Goal: Information Seeking & Learning: Learn about a topic

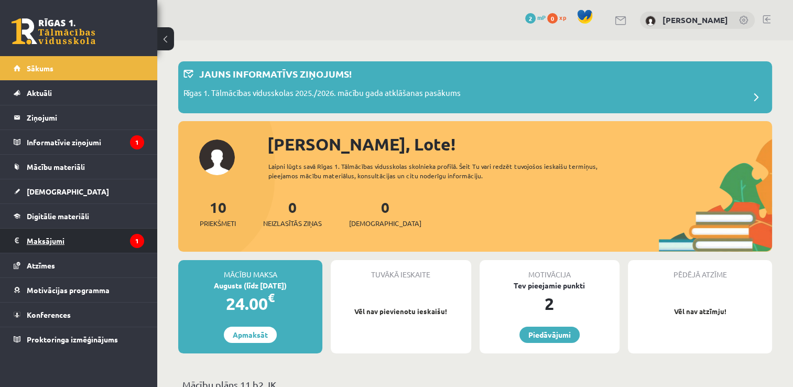
click at [114, 240] on legend "Maksājumi 1" at bounding box center [85, 240] width 117 height 24
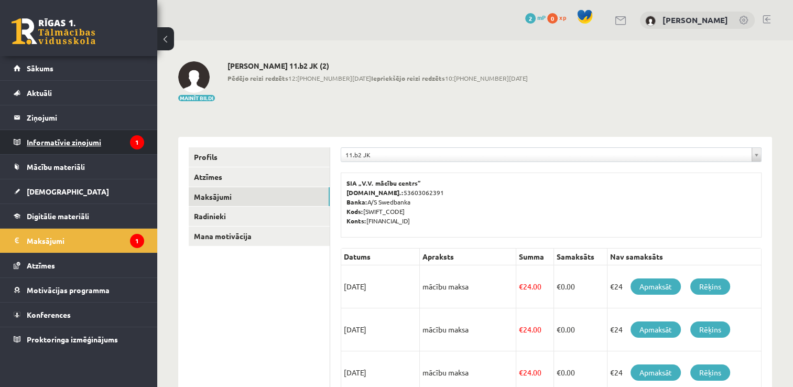
click at [50, 139] on legend "Informatīvie ziņojumi 1" at bounding box center [85, 142] width 117 height 24
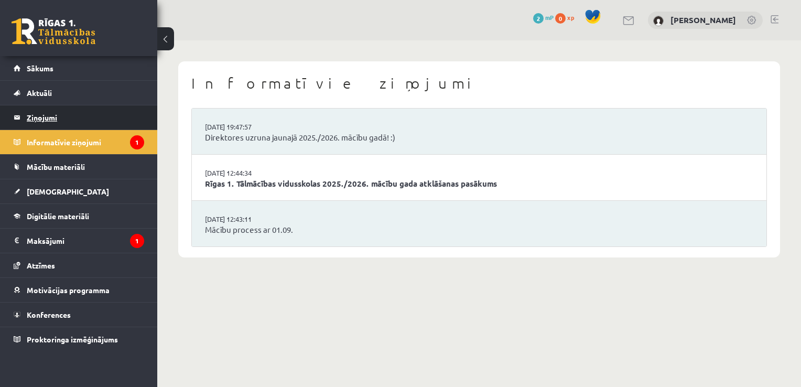
click at [48, 116] on legend "Ziņojumi 0" at bounding box center [85, 117] width 117 height 24
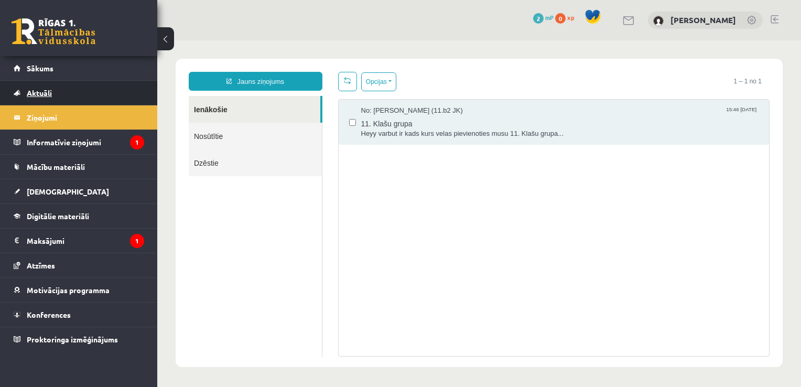
click at [49, 97] on link "Aktuāli" at bounding box center [79, 93] width 130 height 24
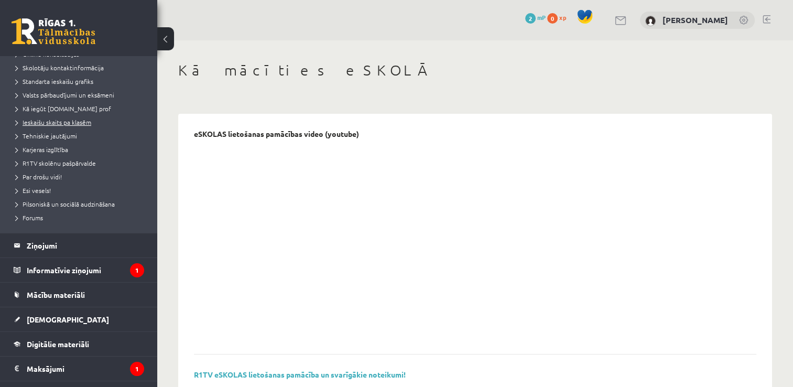
scroll to position [176, 0]
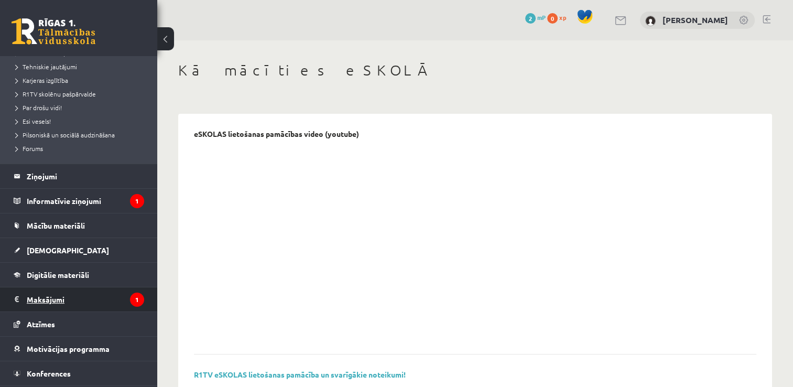
click at [55, 297] on legend "Maksājumi 1" at bounding box center [85, 299] width 117 height 24
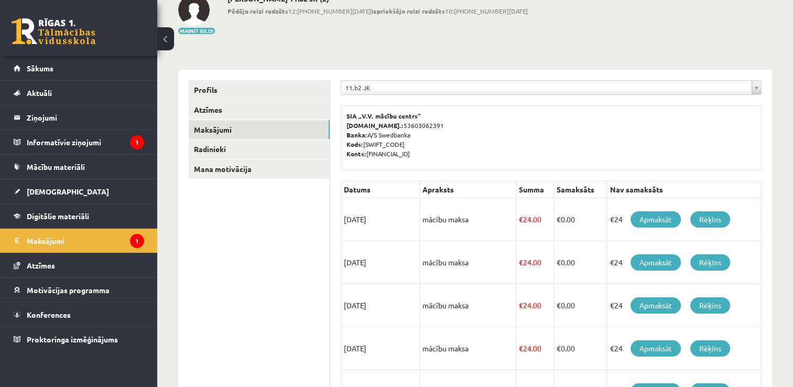
scroll to position [63, 0]
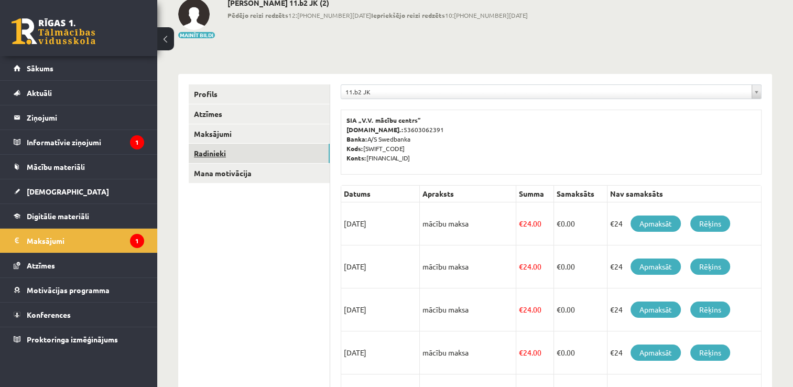
click at [216, 154] on link "Radinieki" at bounding box center [259, 153] width 141 height 19
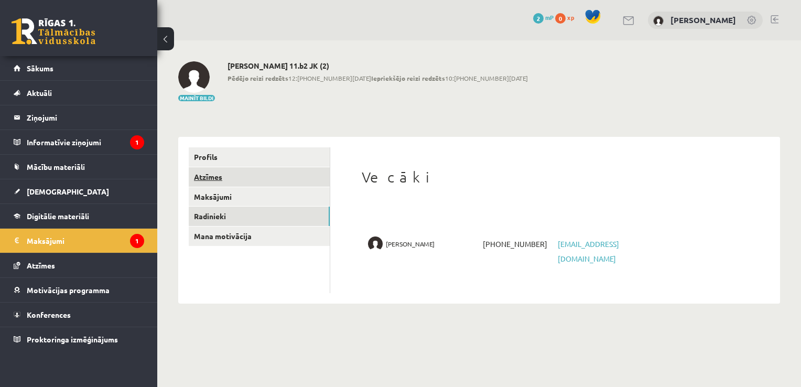
click at [211, 175] on link "Atzīmes" at bounding box center [259, 176] width 141 height 19
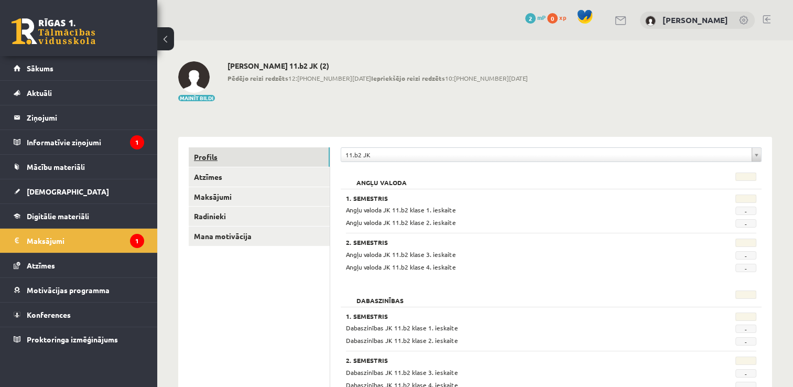
click at [198, 159] on link "Profils" at bounding box center [259, 156] width 141 height 19
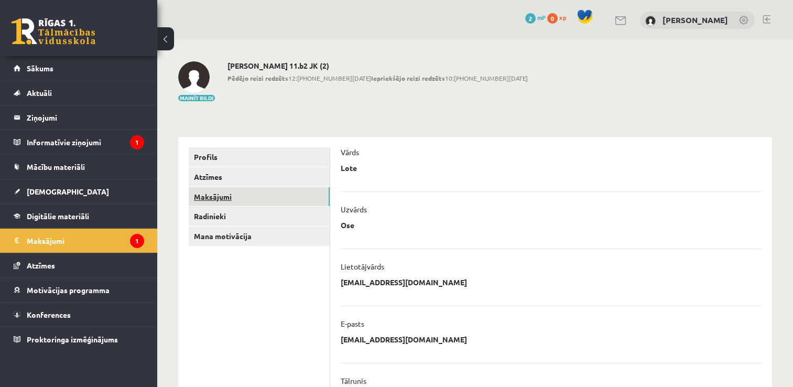
click at [212, 194] on link "Maksājumi" at bounding box center [259, 196] width 141 height 19
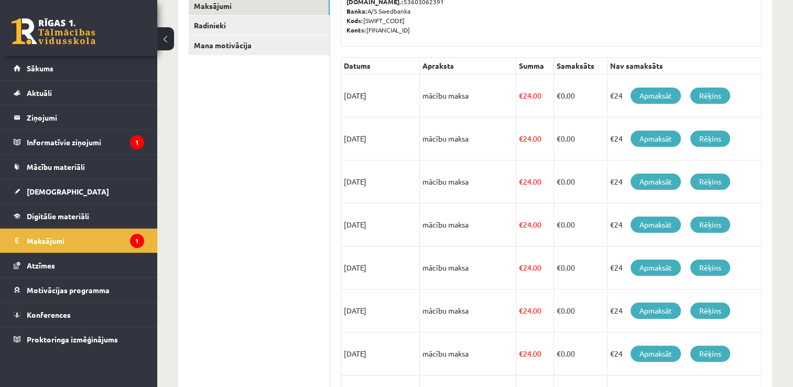
scroll to position [190, 0]
click at [714, 96] on link "Rēķins" at bounding box center [710, 96] width 40 height 16
click at [703, 134] on link "Rēķins" at bounding box center [710, 139] width 40 height 16
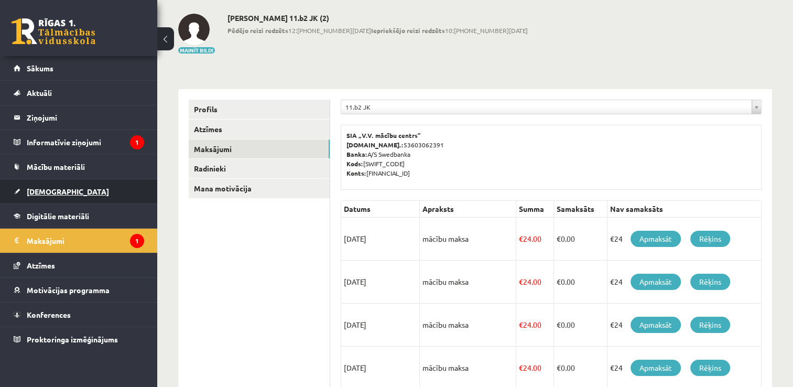
scroll to position [50, 0]
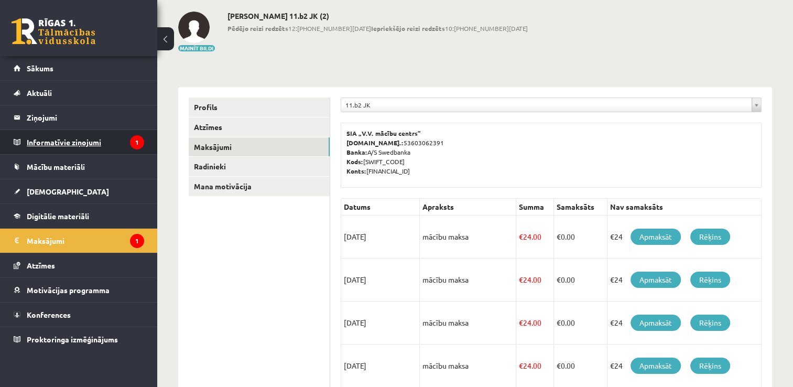
click at [78, 137] on legend "Informatīvie ziņojumi 1" at bounding box center [85, 142] width 117 height 24
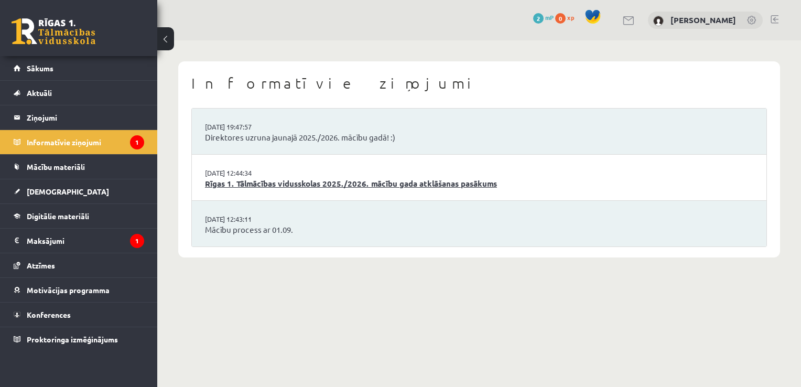
click at [353, 184] on link "Rīgas 1. Tālmācības vidusskolas 2025./2026. mācību gada atklāšanas pasākums" at bounding box center [479, 184] width 548 height 12
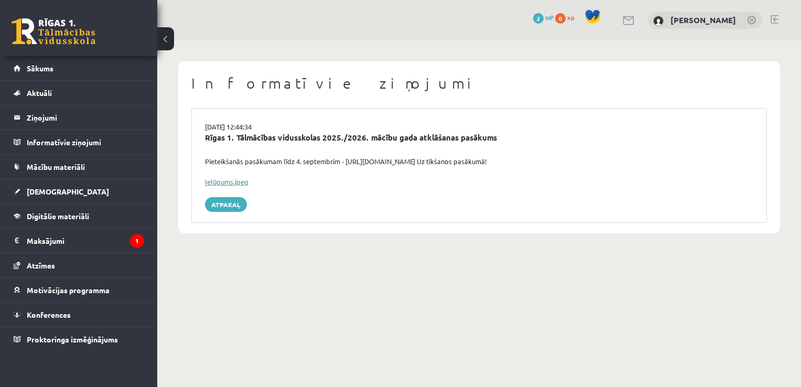
click at [224, 183] on link "Ielūgums.jpeg" at bounding box center [226, 181] width 43 height 9
click at [224, 203] on link "Atpakaļ" at bounding box center [226, 204] width 42 height 15
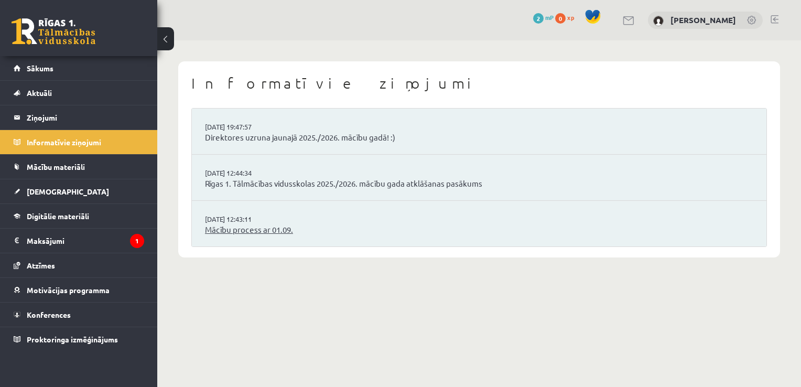
click at [247, 226] on link "Mācību process ar 01.09." at bounding box center [479, 230] width 548 height 12
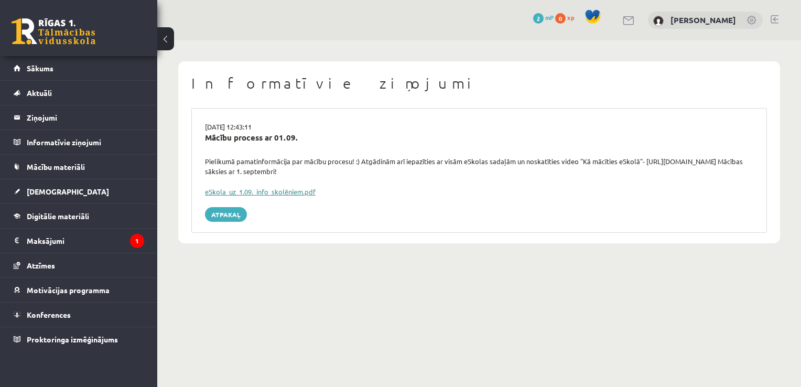
click at [247, 192] on link "eSkola_uz_1.09._info_skolēniem.pdf" at bounding box center [260, 191] width 111 height 9
click at [771, 18] on link at bounding box center [774, 19] width 8 height 8
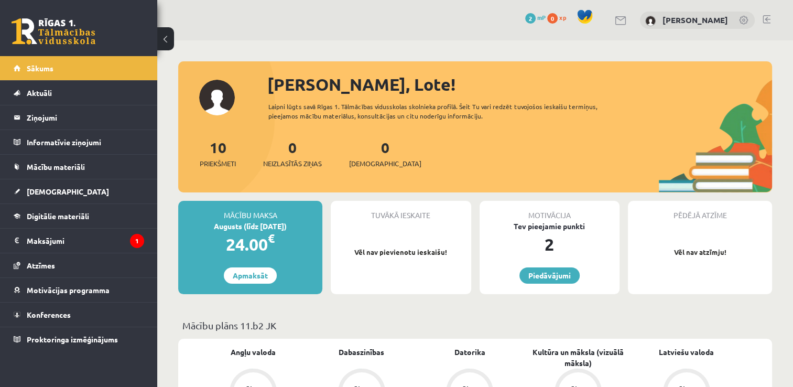
click at [763, 15] on link at bounding box center [766, 19] width 8 height 8
